Goal: Task Accomplishment & Management: Use online tool/utility

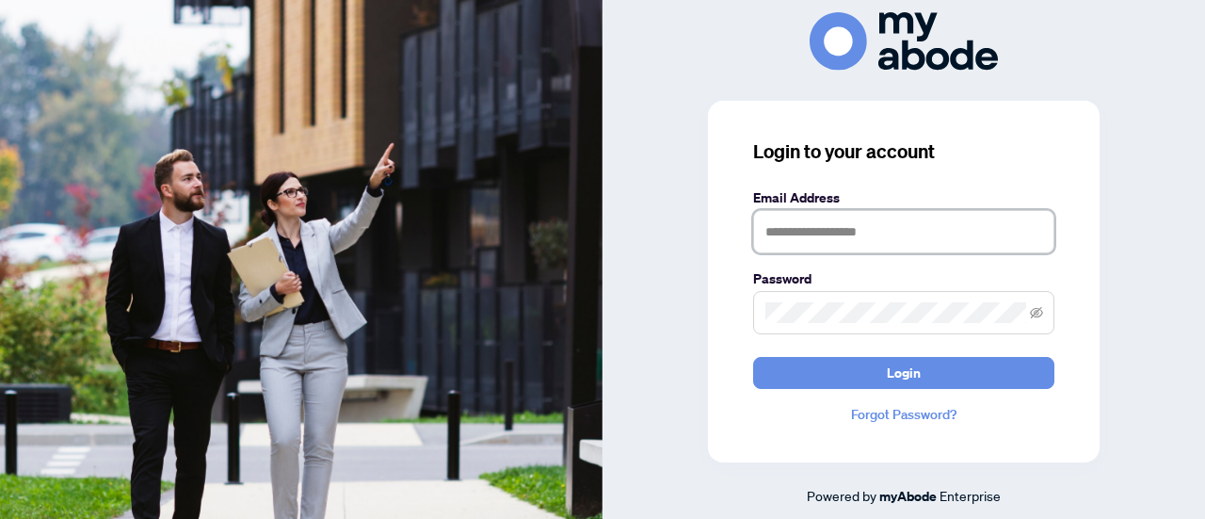
click at [877, 231] on input "text" at bounding box center [903, 231] width 301 height 43
type input "**********"
click at [842, 296] on span at bounding box center [903, 312] width 301 height 43
click at [753, 357] on button "Login" at bounding box center [903, 373] width 301 height 32
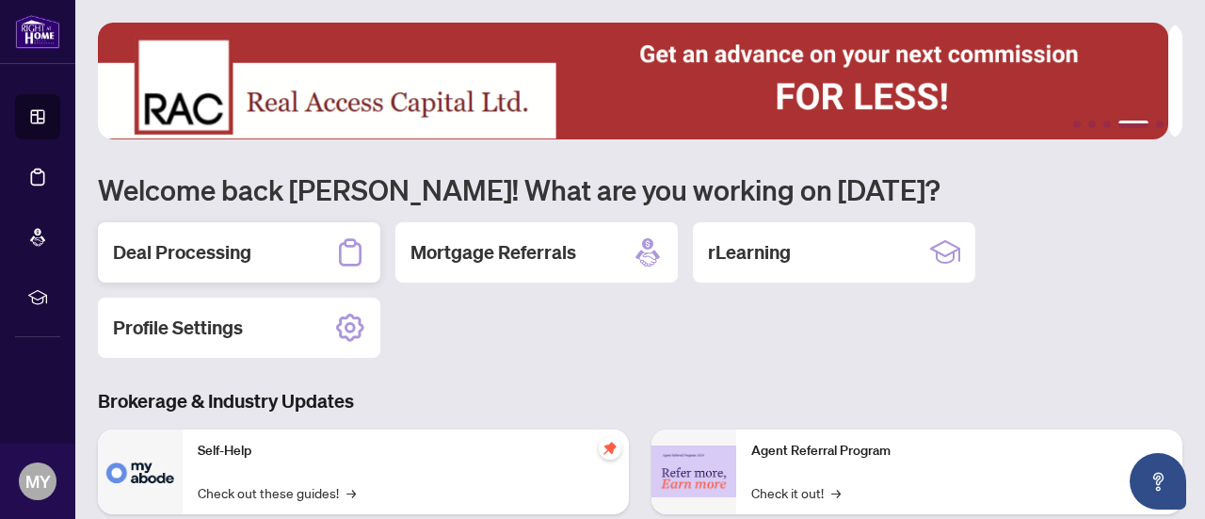
click at [230, 236] on div "Deal Processing" at bounding box center [239, 252] width 282 height 60
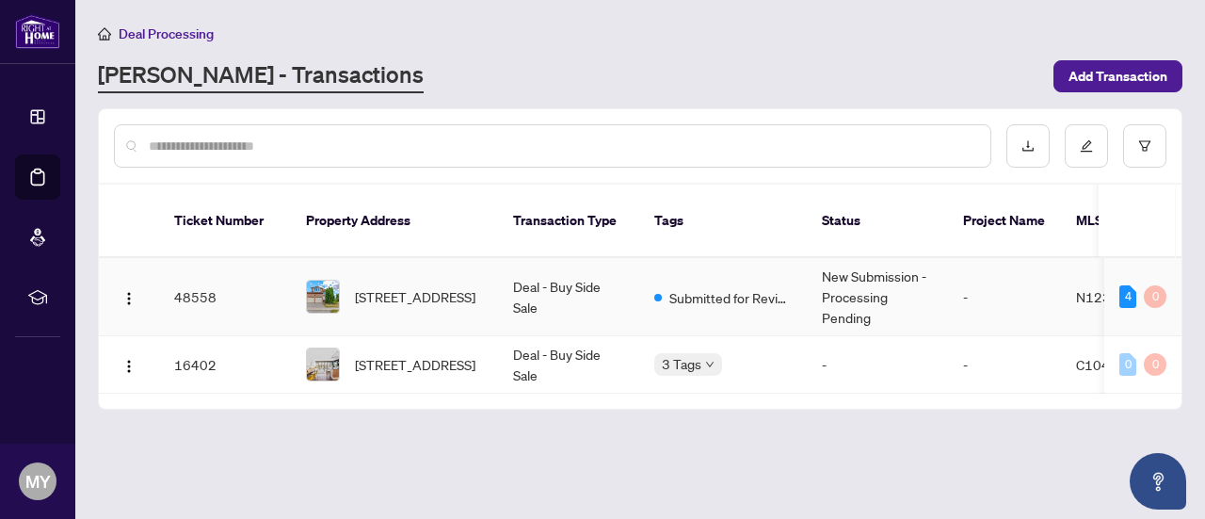
click at [526, 279] on td "Deal - Buy Side Sale" at bounding box center [568, 297] width 141 height 78
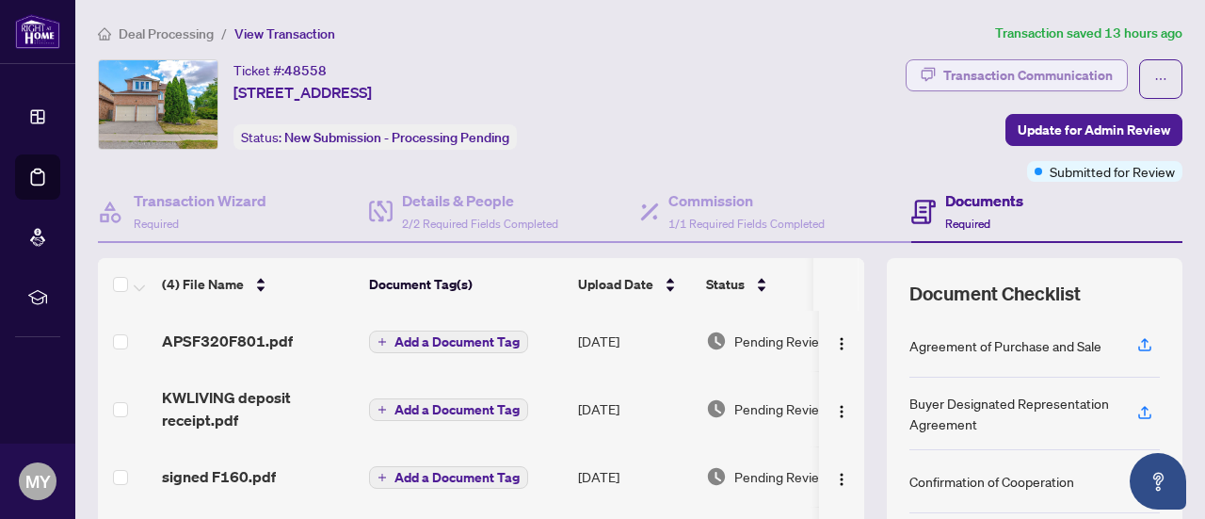
click at [1000, 72] on div "Transaction Communication" at bounding box center [1027, 75] width 169 height 30
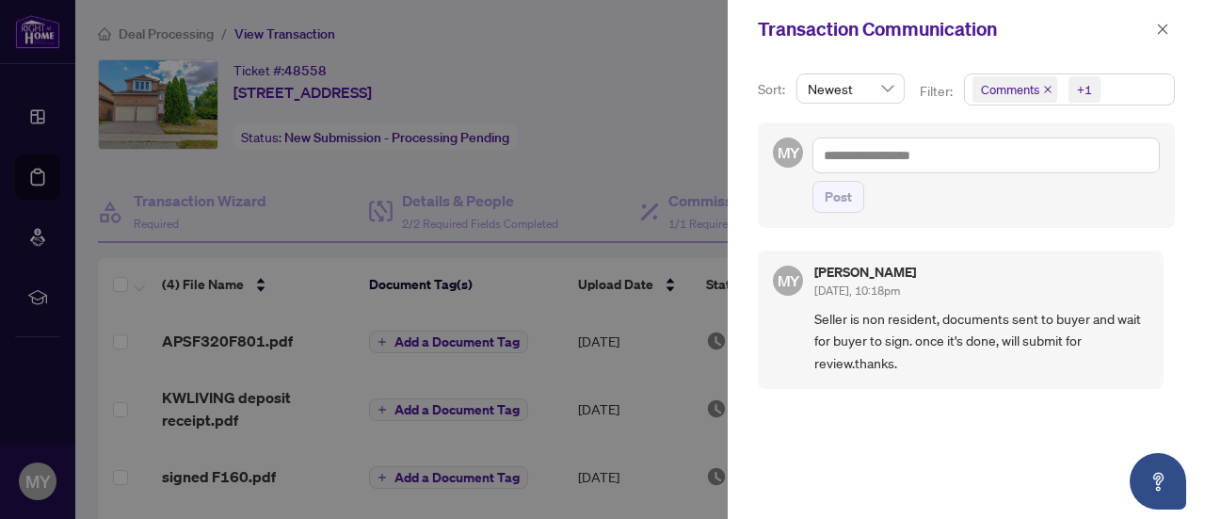
click at [680, 116] on div at bounding box center [602, 259] width 1205 height 519
click at [1157, 26] on icon "close" at bounding box center [1162, 29] width 13 height 13
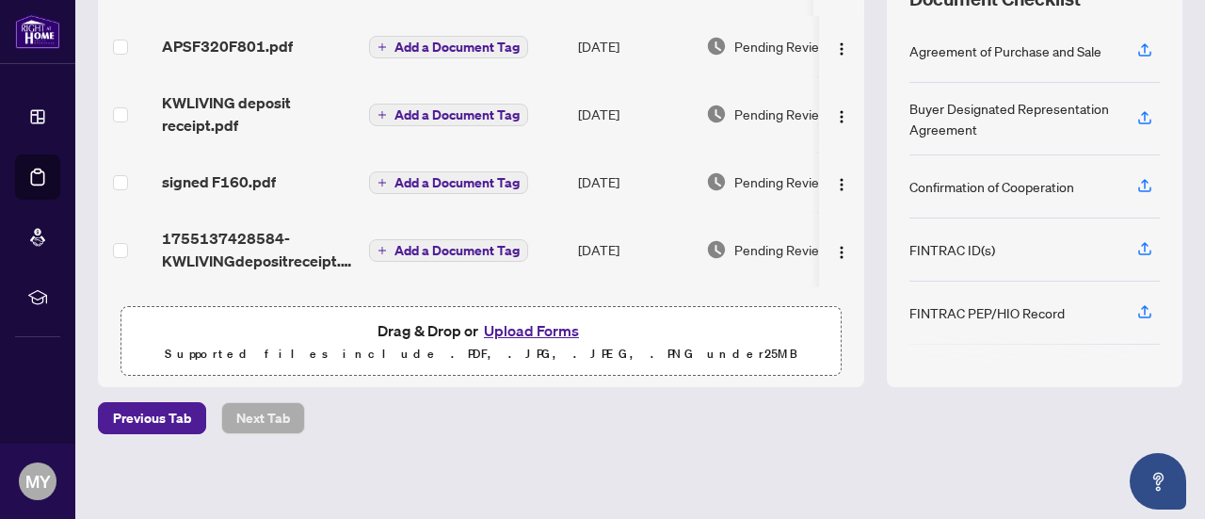
scroll to position [12, 0]
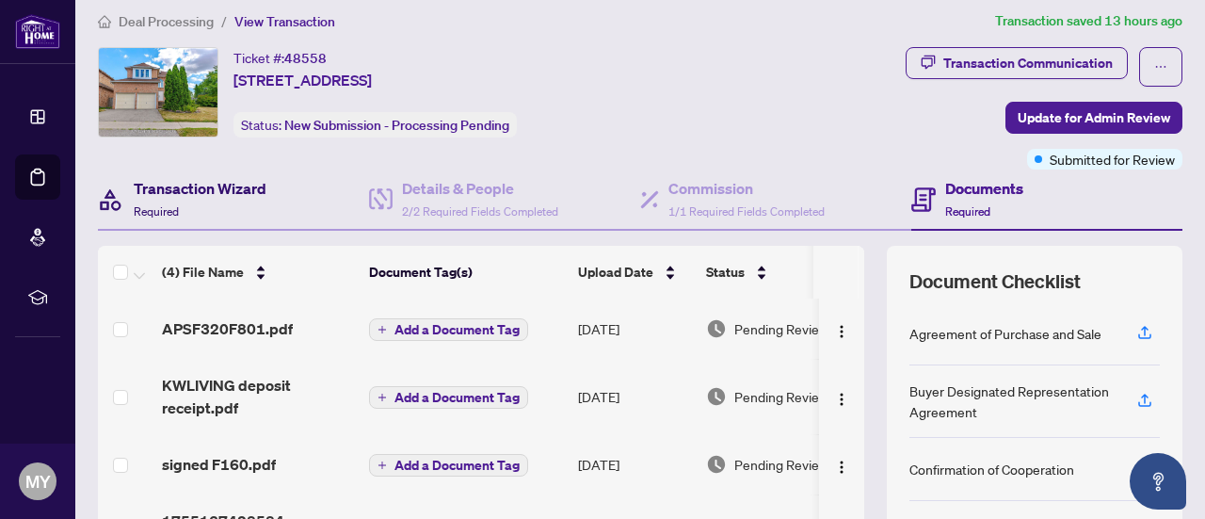
click at [169, 193] on h4 "Transaction Wizard" at bounding box center [200, 188] width 133 height 23
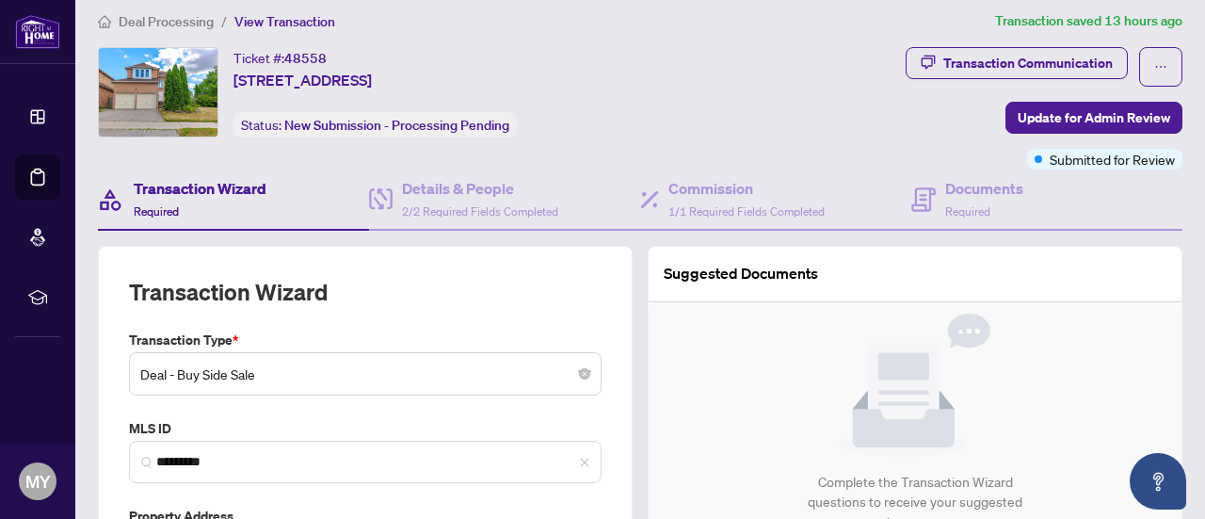
type input "**********"
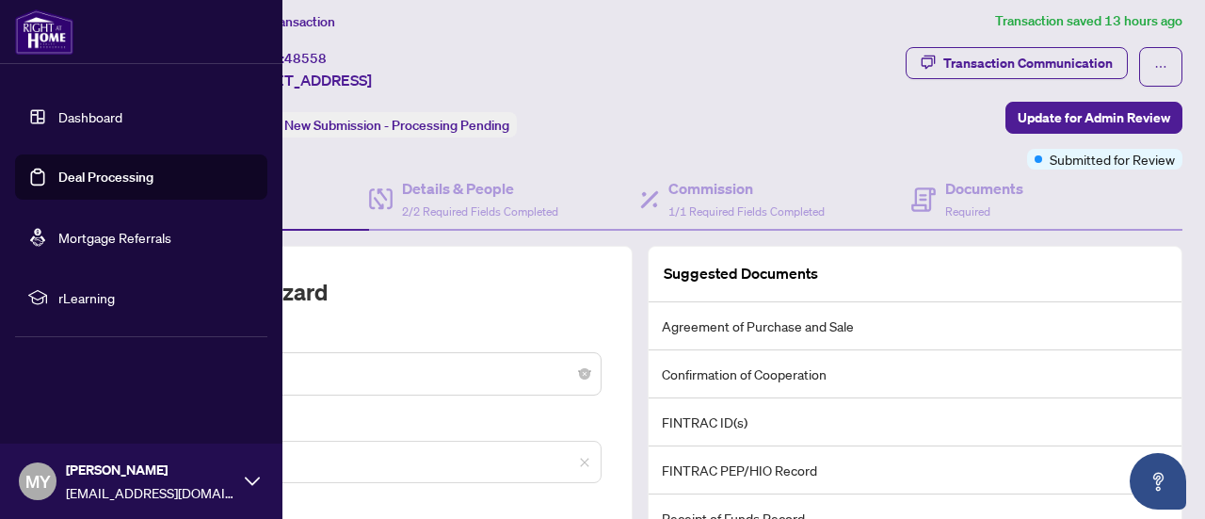
click at [36, 35] on img at bounding box center [44, 31] width 58 height 45
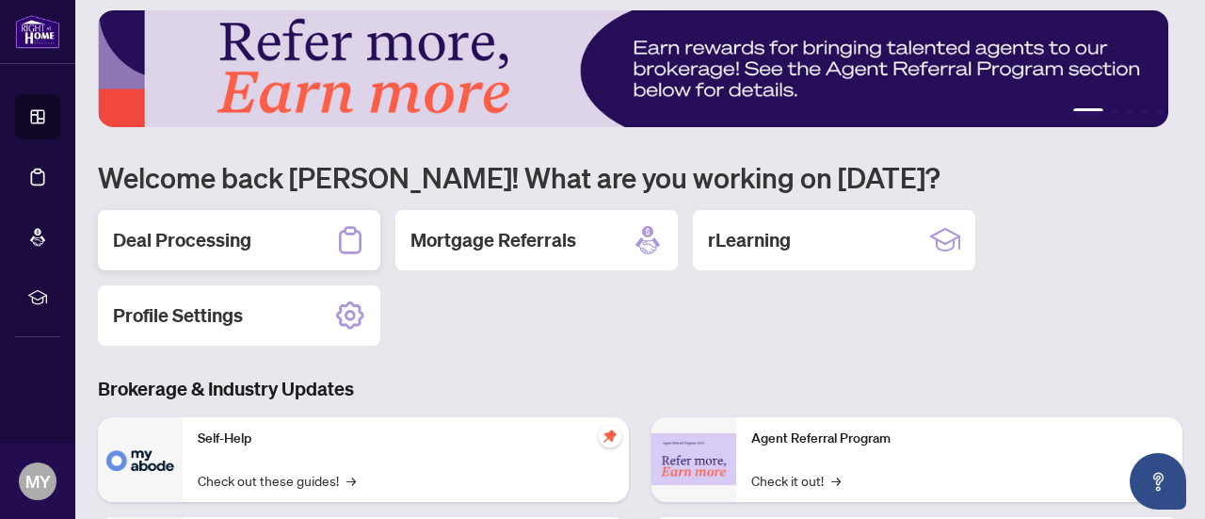
click at [220, 251] on div "Deal Processing" at bounding box center [239, 240] width 282 height 60
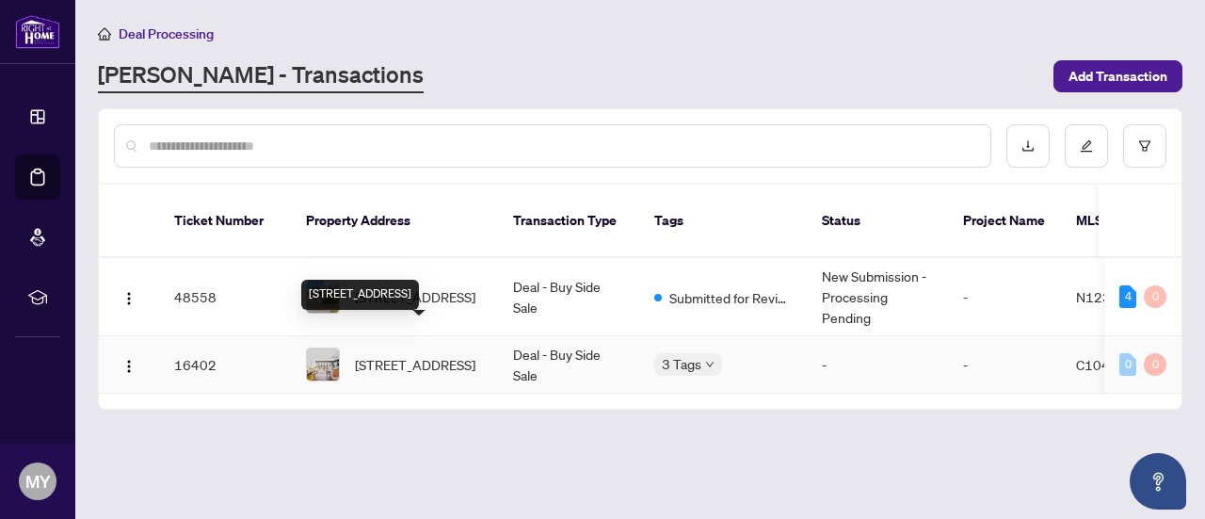
click at [458, 354] on span "[STREET_ADDRESS]" at bounding box center [415, 364] width 121 height 21
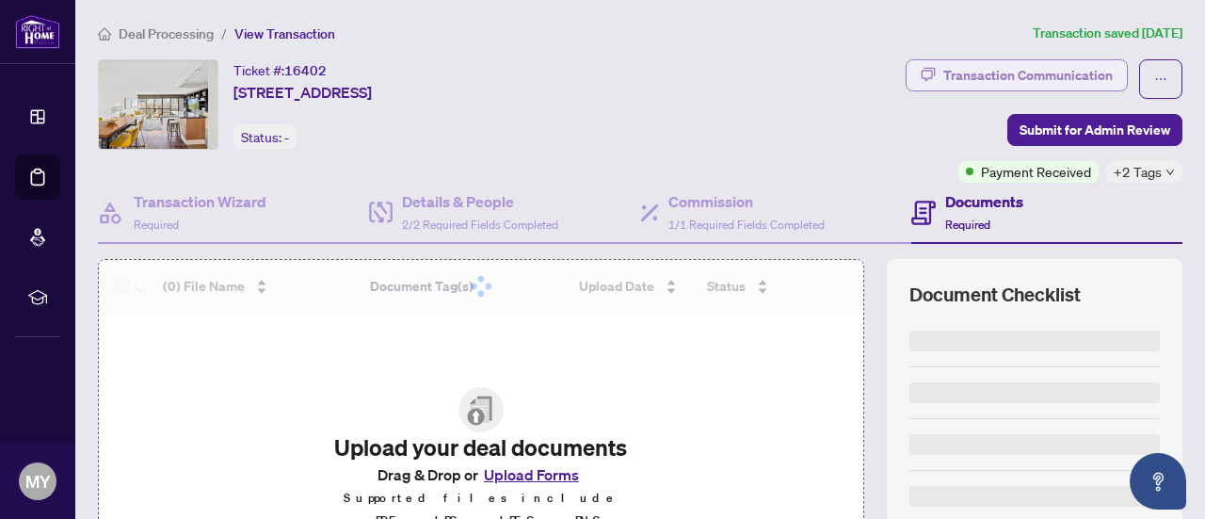
click at [985, 72] on div "Transaction Communication" at bounding box center [1027, 75] width 169 height 30
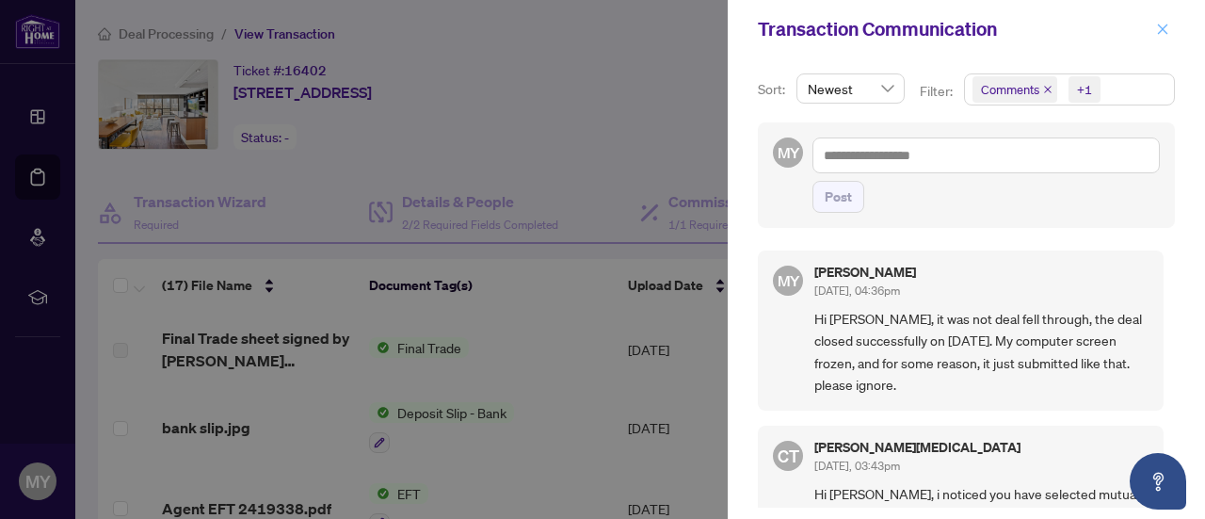
click at [1162, 29] on icon "close" at bounding box center [1163, 29] width 10 height 10
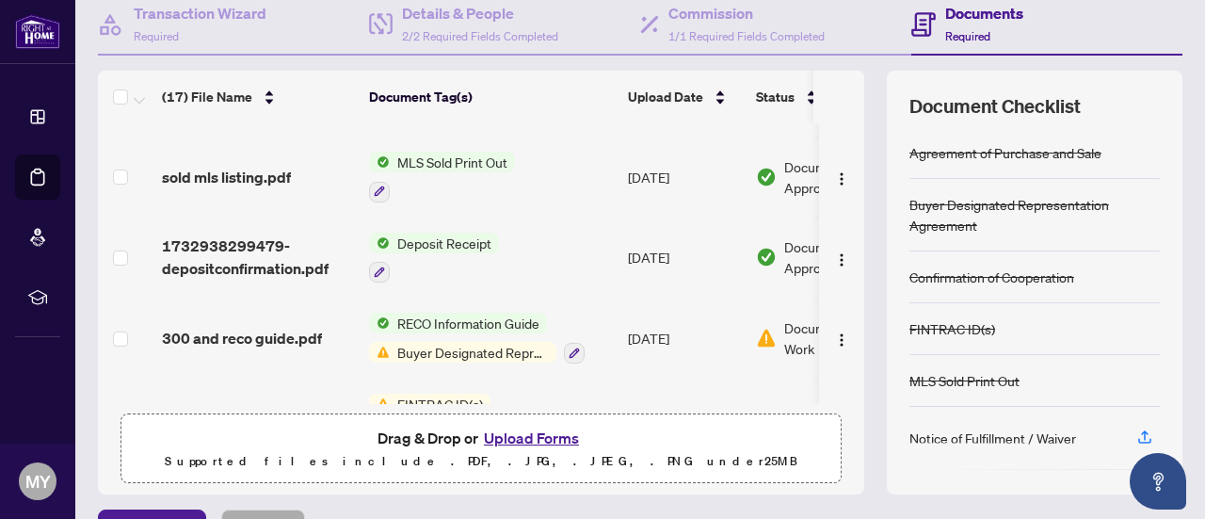
scroll to position [888, 0]
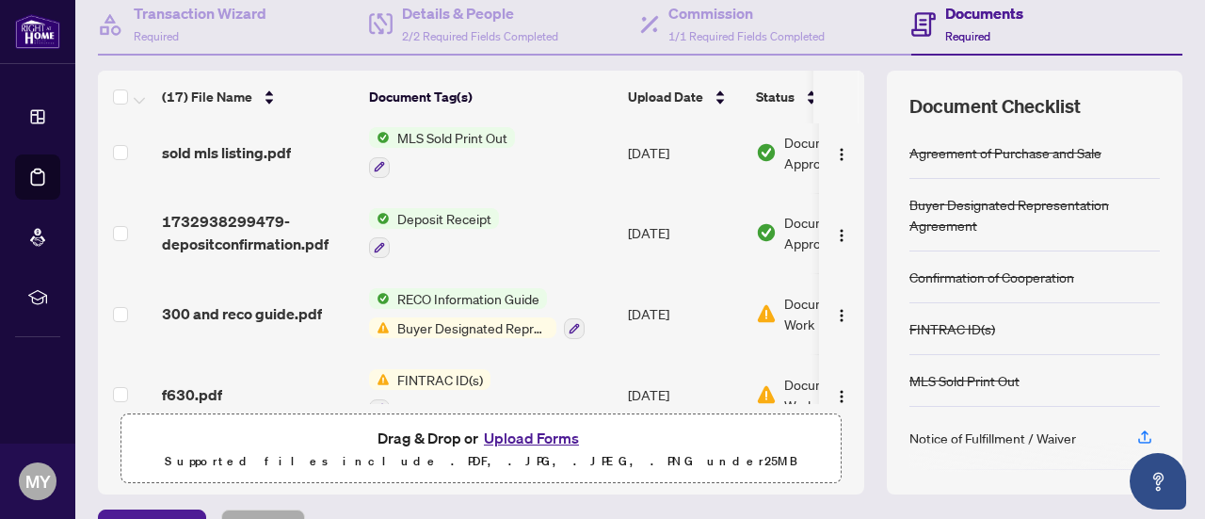
click at [487, 288] on span "RECO Information Guide" at bounding box center [468, 298] width 157 height 21
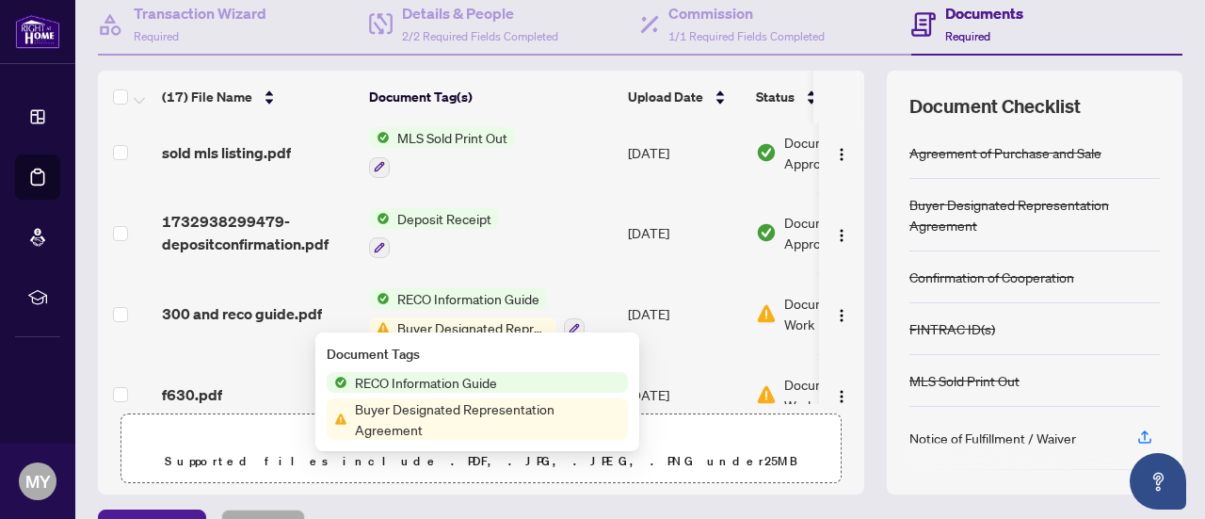
click at [419, 379] on span "RECO Information Guide" at bounding box center [425, 382] width 157 height 21
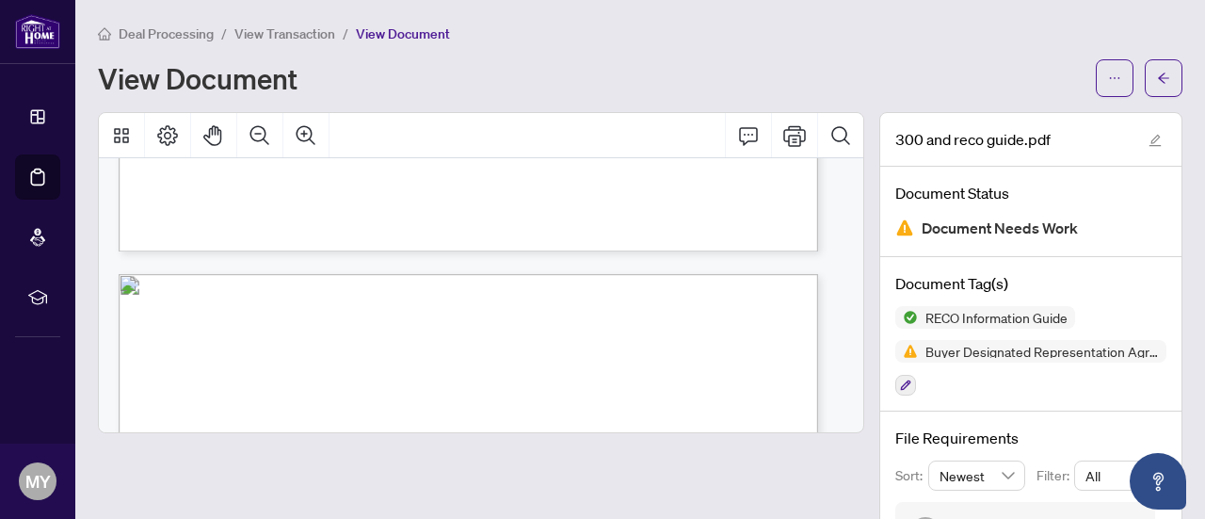
scroll to position [12426, 0]
